Goal: Contribute content

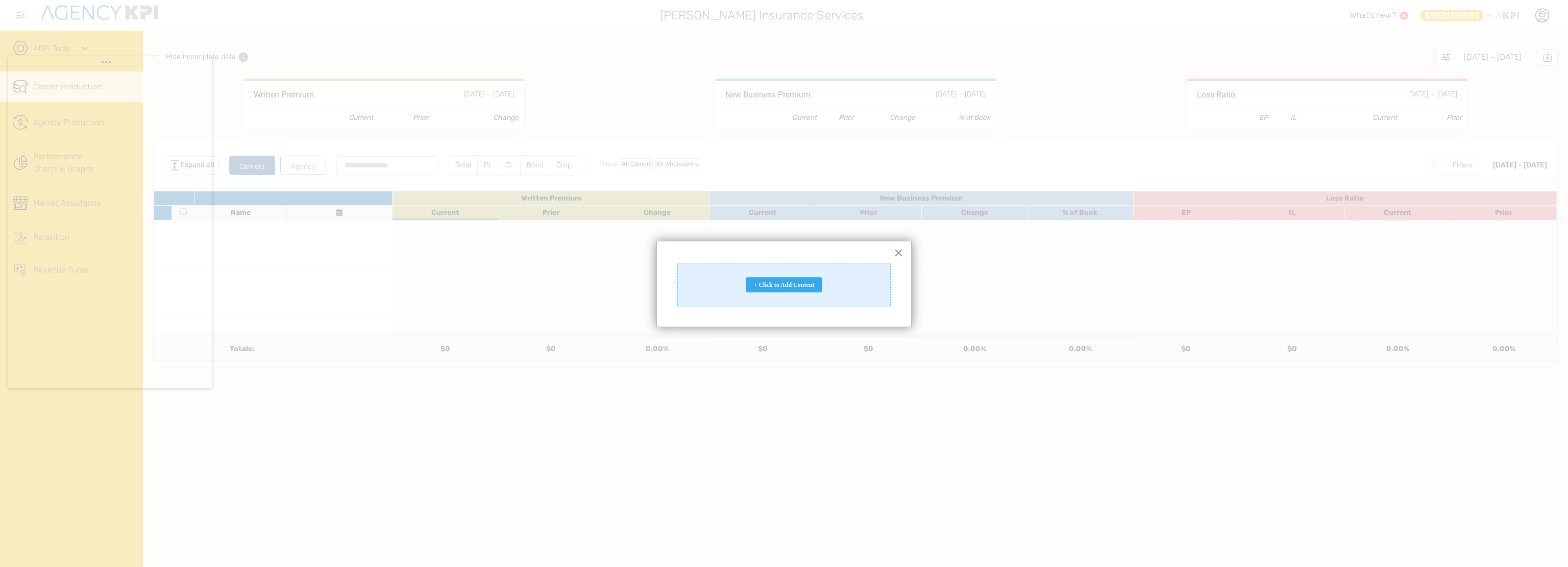
click at [782, 287] on div "+ Click to Add Content" at bounding box center [784, 284] width 77 height 15
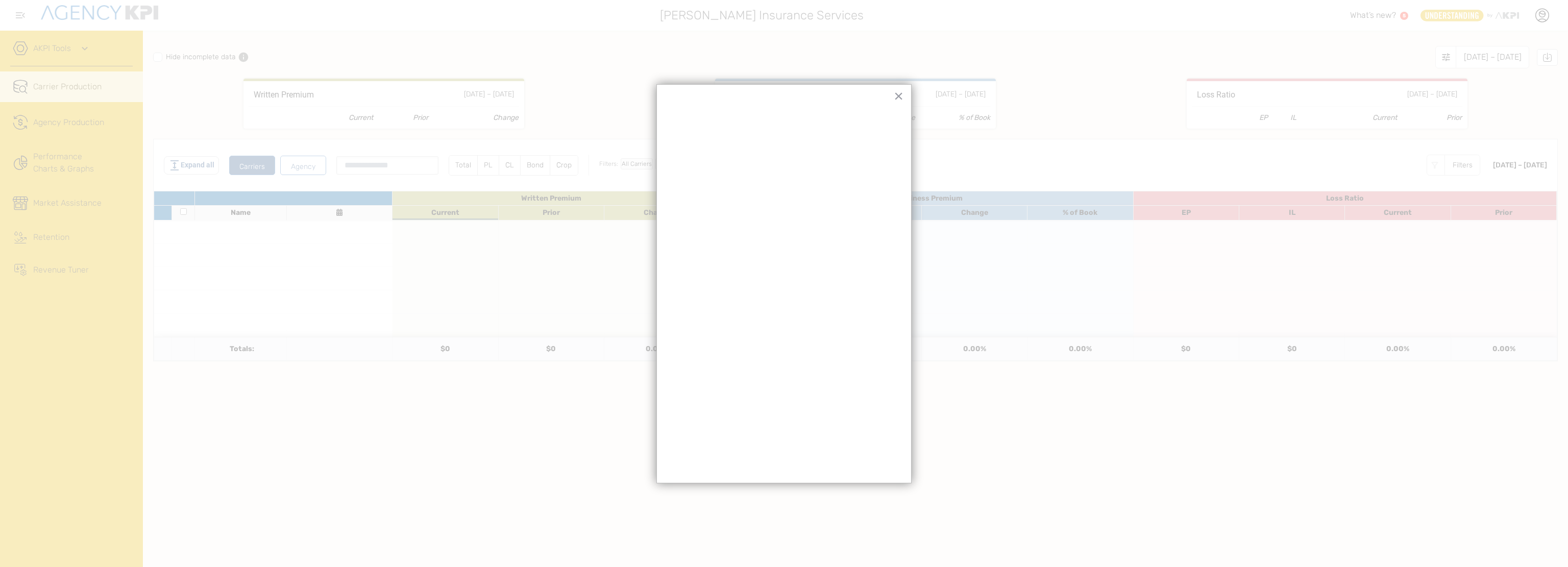
click at [735, 96] on div "× Add Row Add Row" at bounding box center [783, 284] width 255 height 399
click at [779, 95] on div "× Add Row Add Row" at bounding box center [783, 284] width 255 height 399
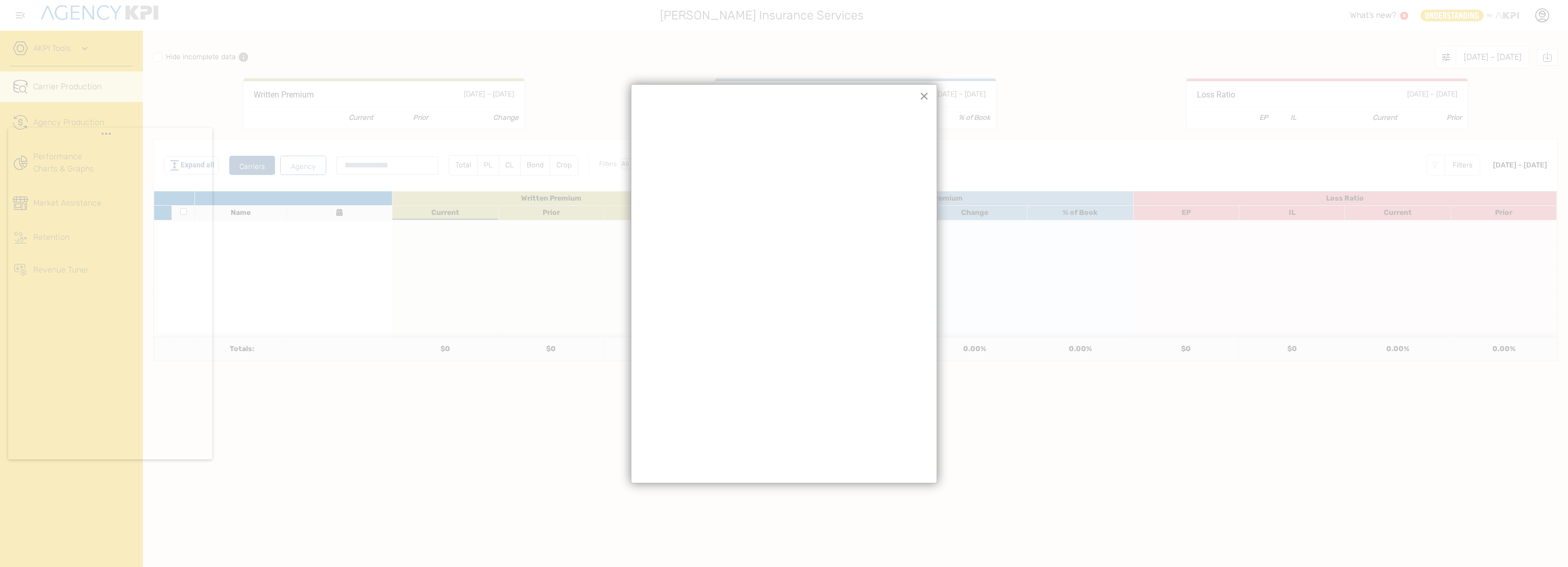
click at [640, 157] on div "× Add Row Add Row" at bounding box center [783, 284] width 306 height 399
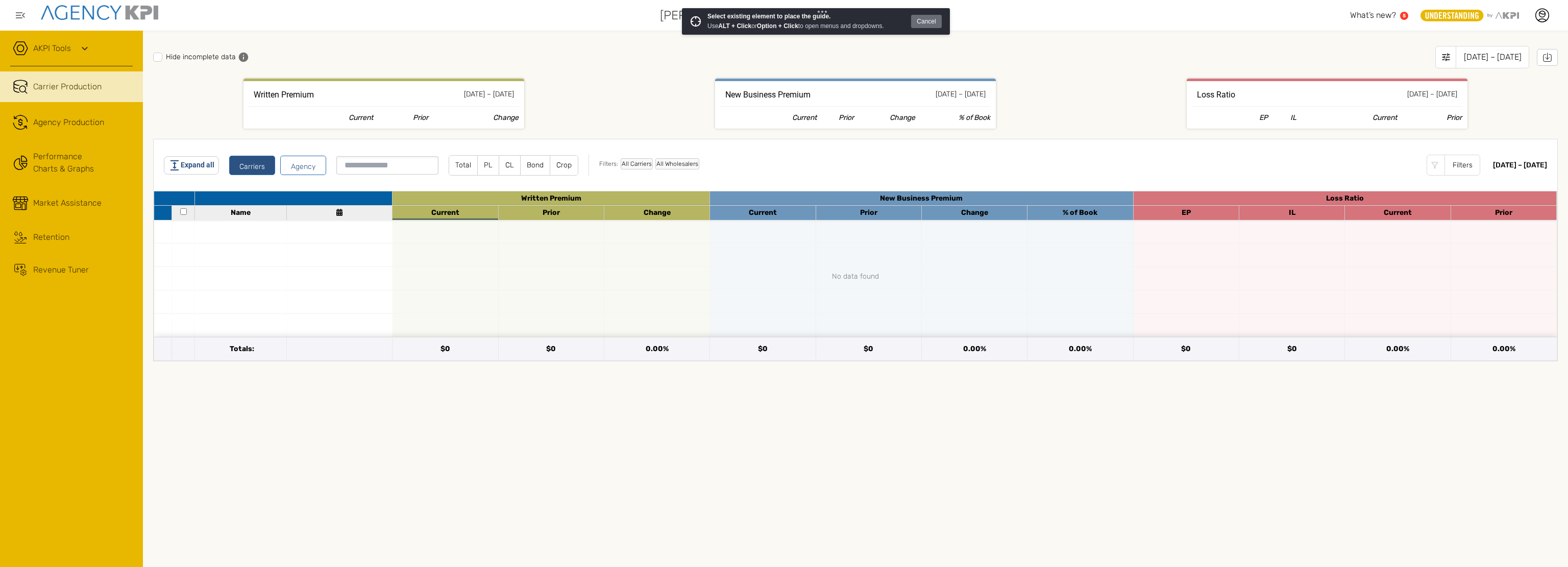
click at [929, 22] on button "Cancel" at bounding box center [926, 21] width 30 height 13
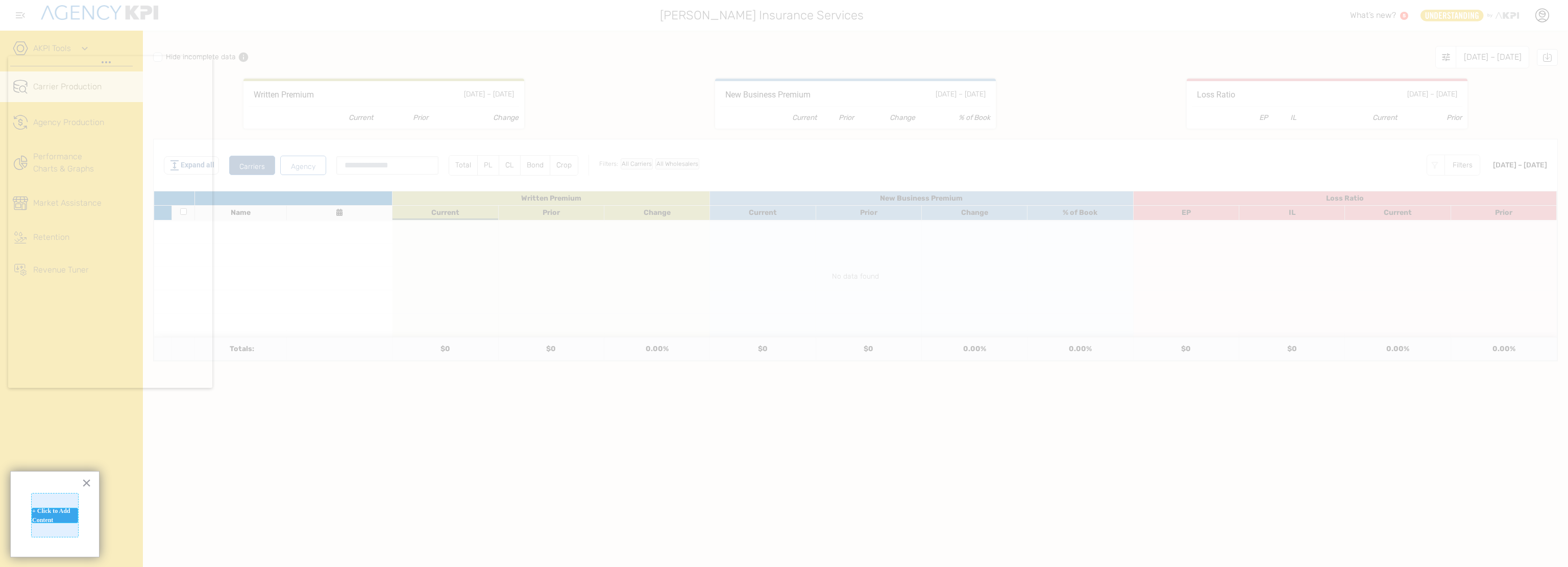
click at [51, 517] on div "+ Click to Add Content" at bounding box center [55, 515] width 46 height 15
click at [69, 509] on div "+ Click to Add Content" at bounding box center [55, 515] width 46 height 15
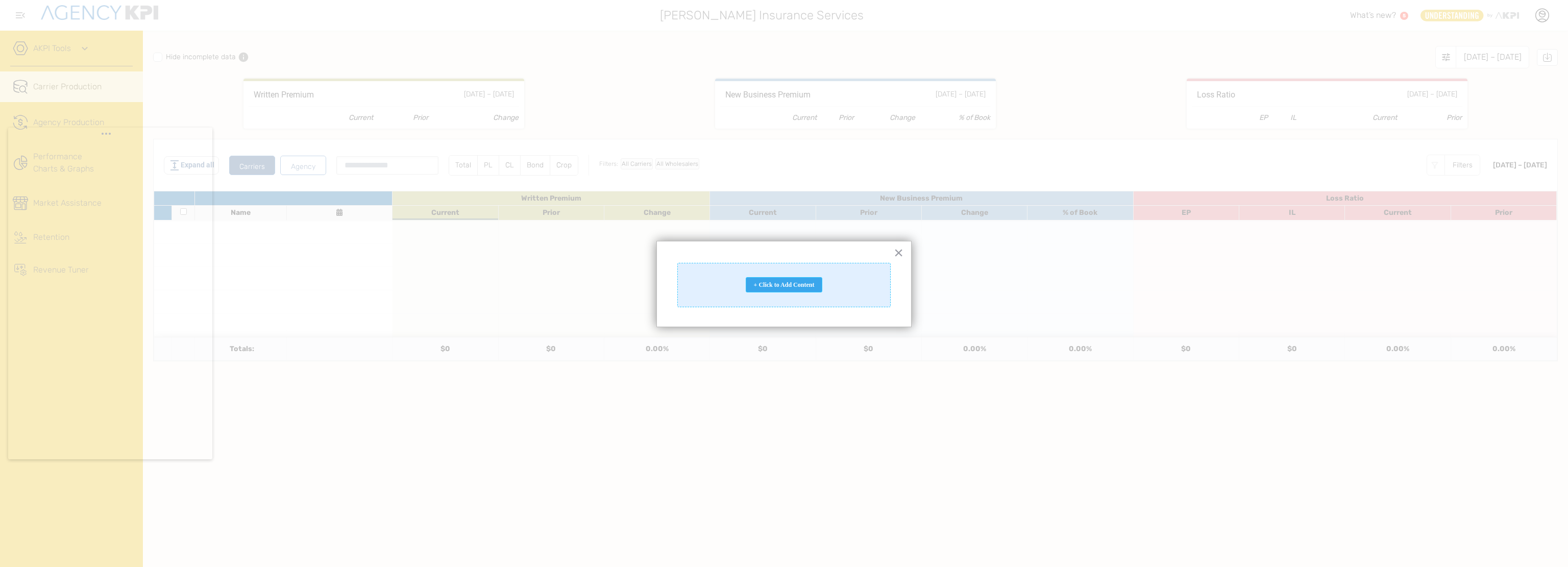
click at [789, 280] on div "+ Click to Add Content" at bounding box center [784, 284] width 77 height 15
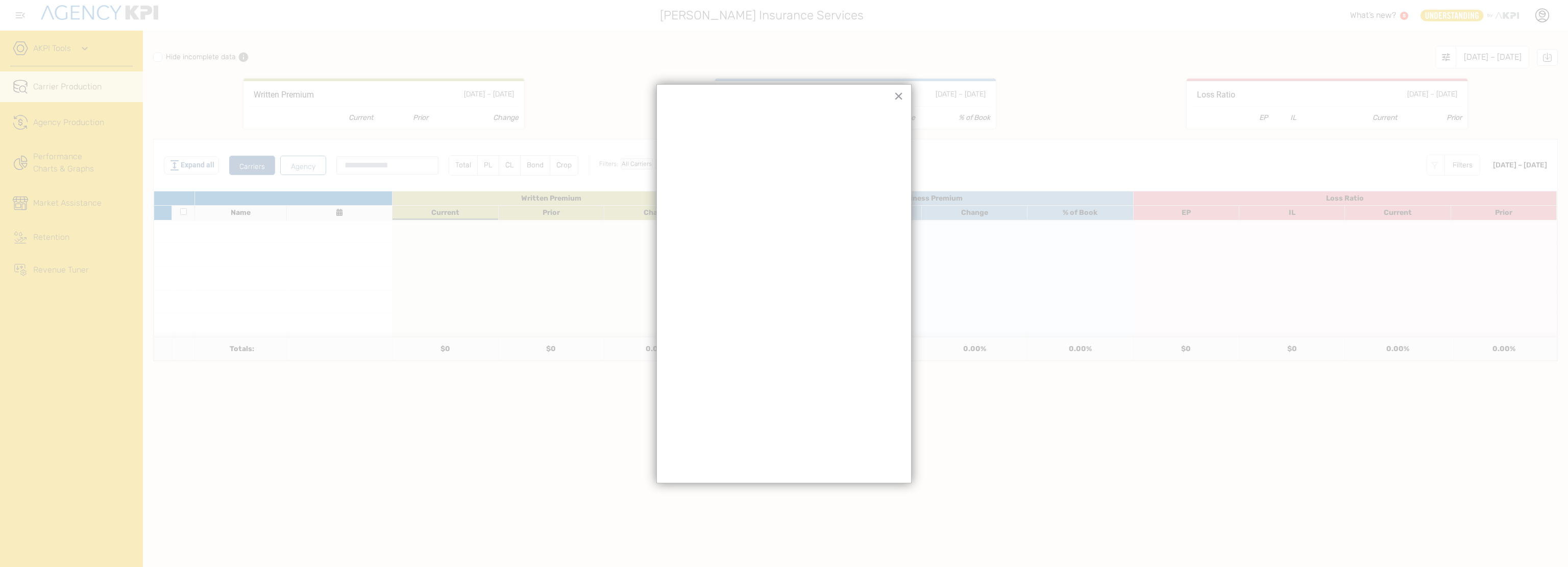
click at [887, 477] on div "× Add Row Add Row" at bounding box center [783, 284] width 255 height 399
